Goal: Find contact information

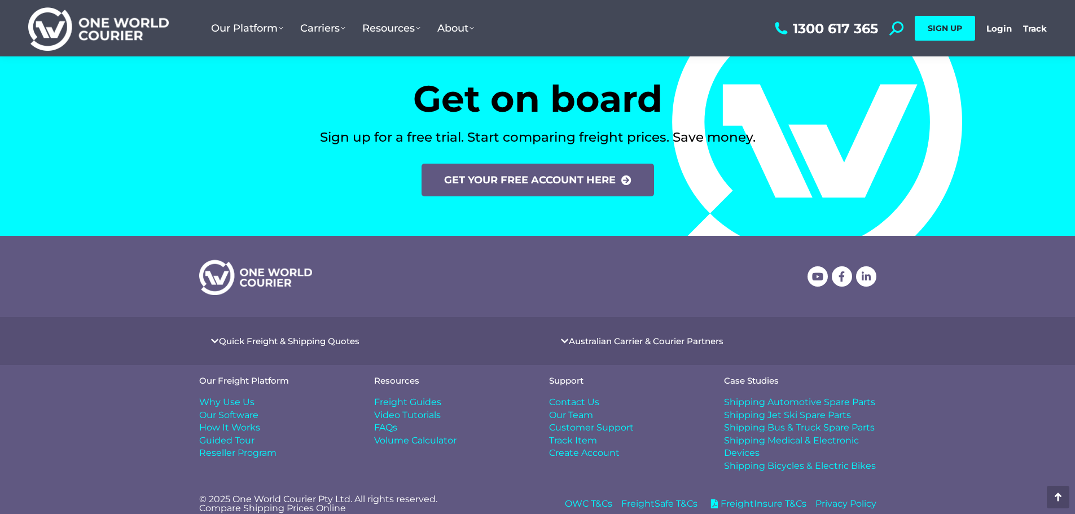
scroll to position [4662, 0]
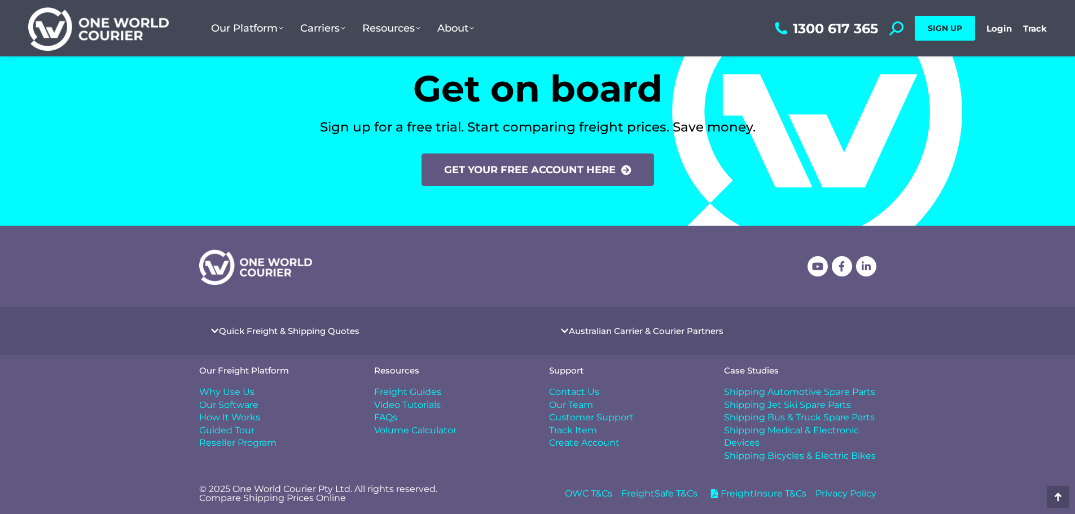
click at [577, 391] on span "Contact Us" at bounding box center [574, 392] width 50 height 12
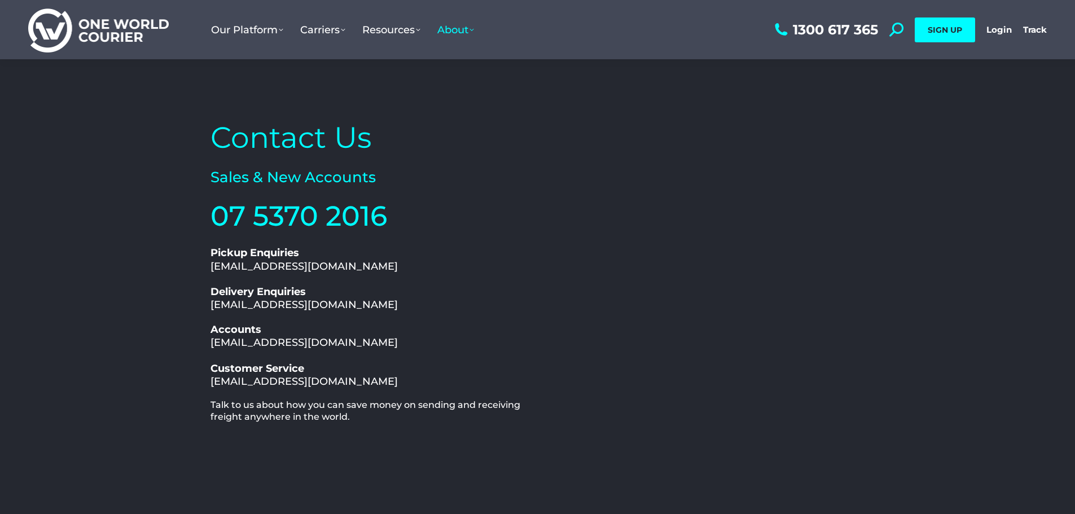
scroll to position [56, 0]
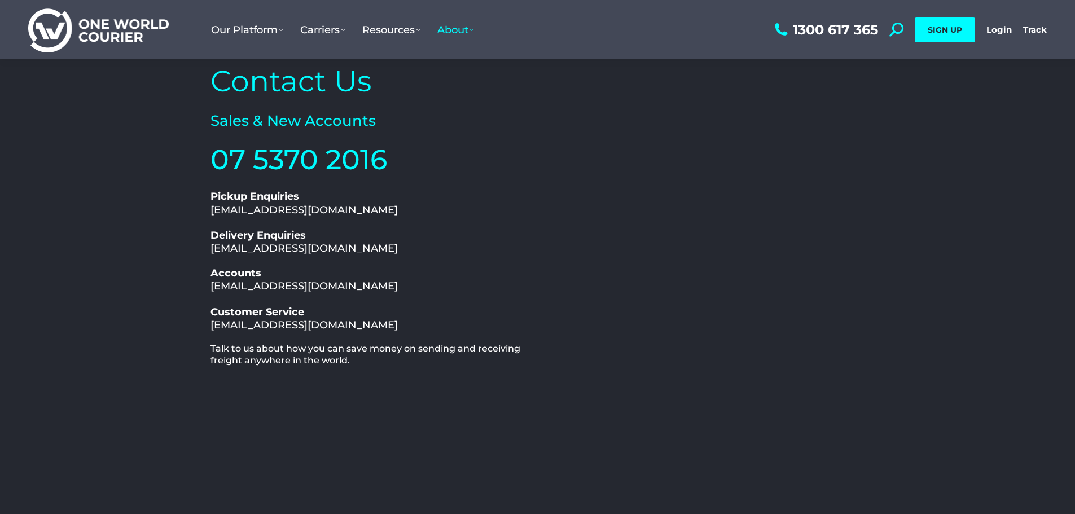
click at [389, 327] on h2 "Customer Service [EMAIL_ADDRESS][DOMAIN_NAME]" at bounding box center [372, 319] width 322 height 27
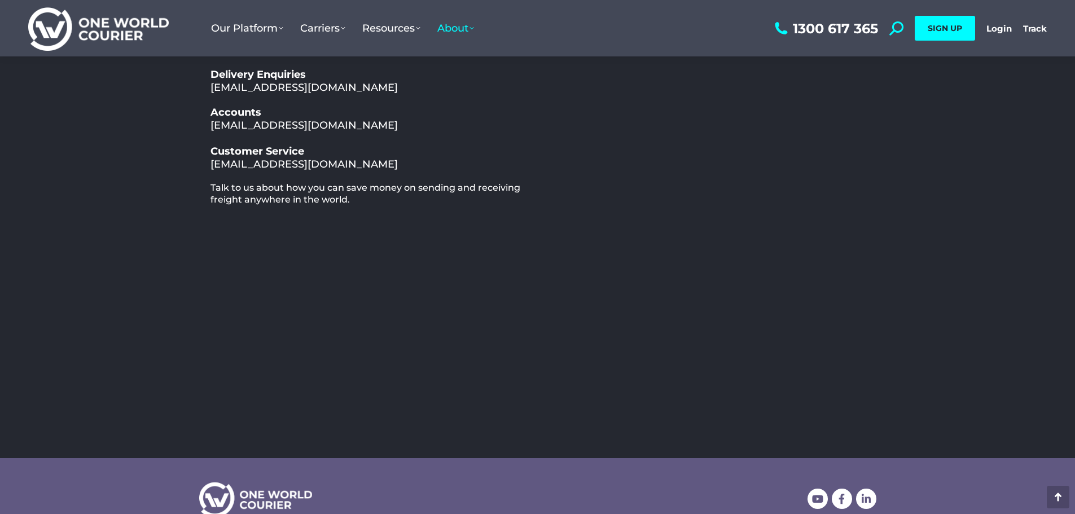
scroll to position [226, 0]
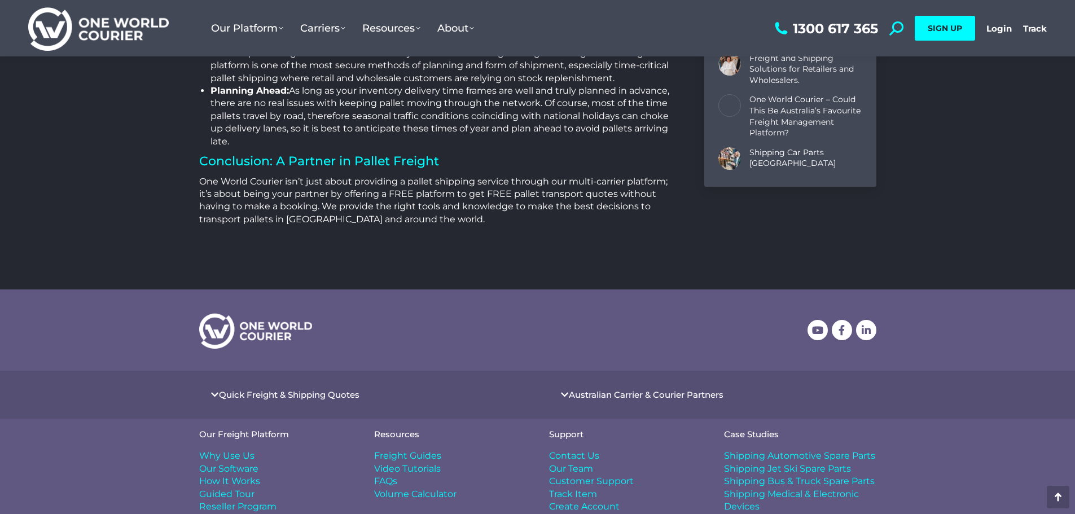
scroll to position [4505, 0]
click at [562, 389] on icon at bounding box center [564, 393] width 8 height 8
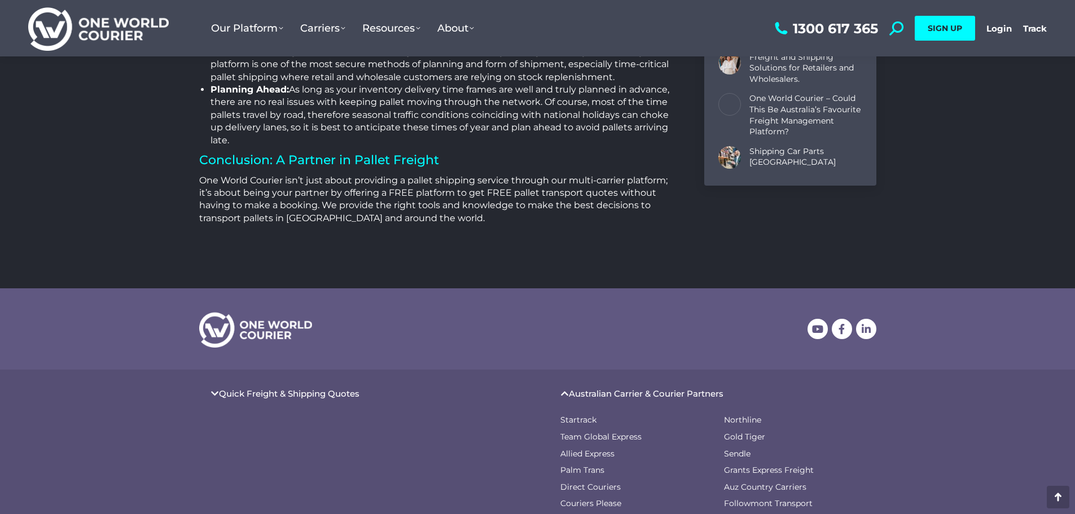
click at [317, 389] on link "Quick Freight & Shipping Quotes" at bounding box center [289, 393] width 141 height 8
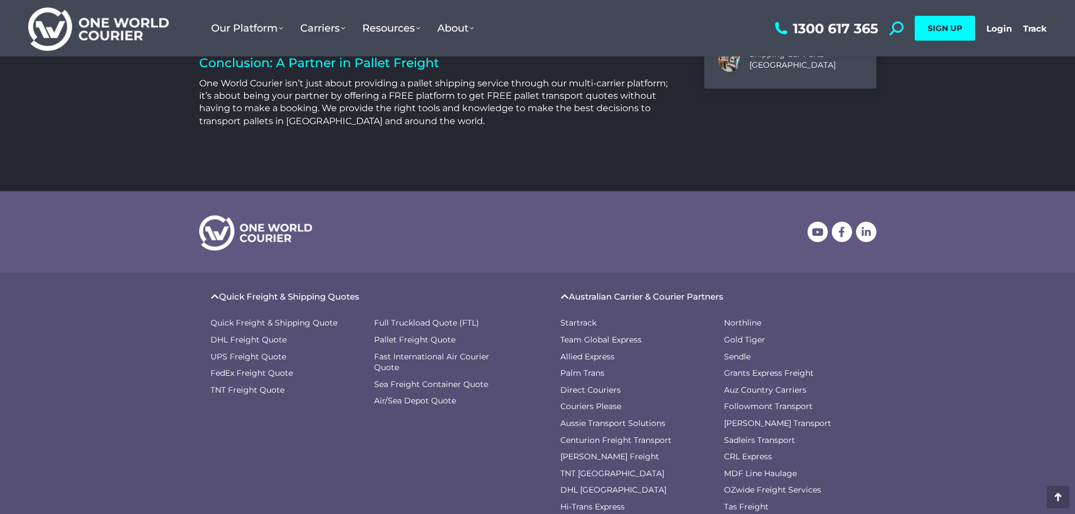
scroll to position [4618, 0]
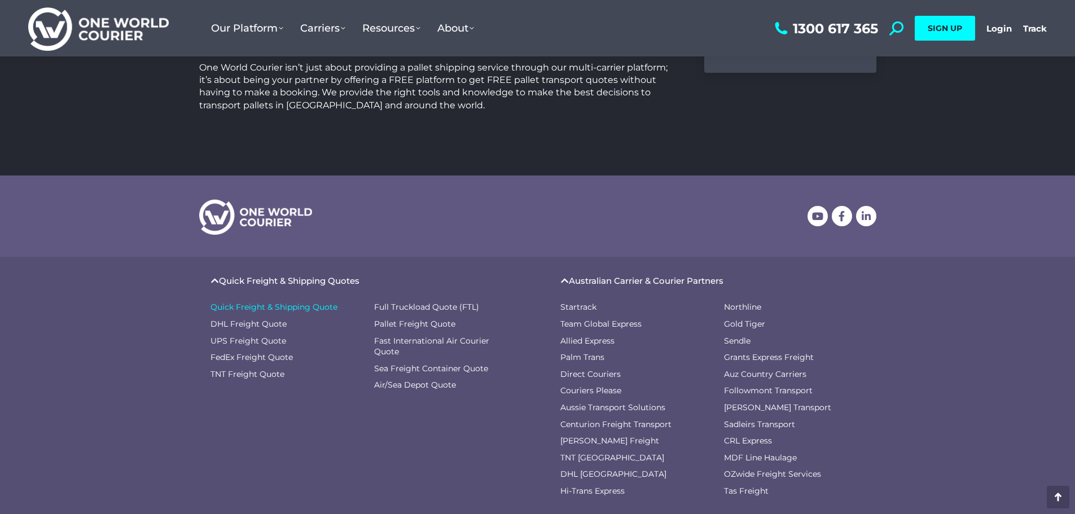
click at [264, 302] on span "Quick Freight & Shipping Quote" at bounding box center [274, 307] width 127 height 11
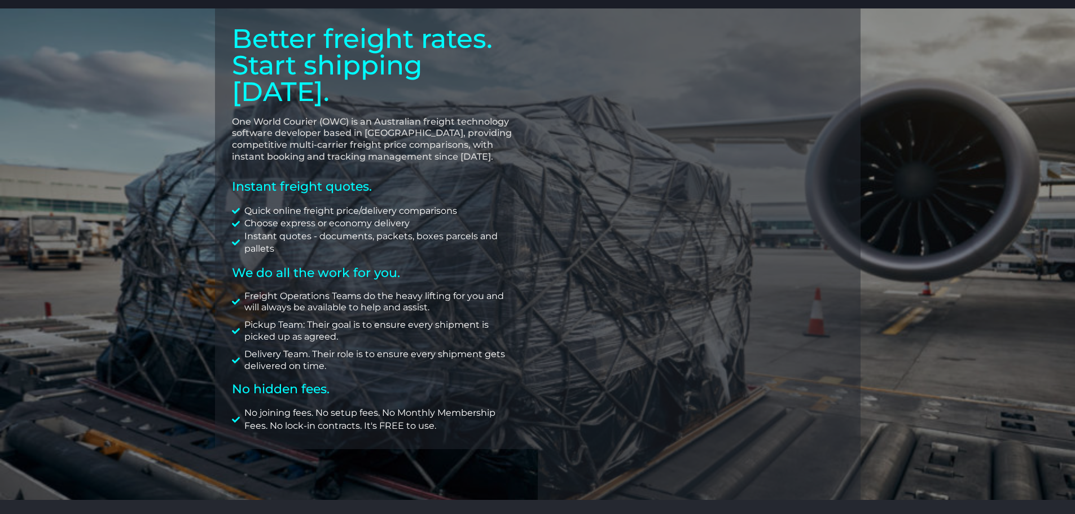
scroll to position [282, 0]
